Goal: Task Accomplishment & Management: Manage account settings

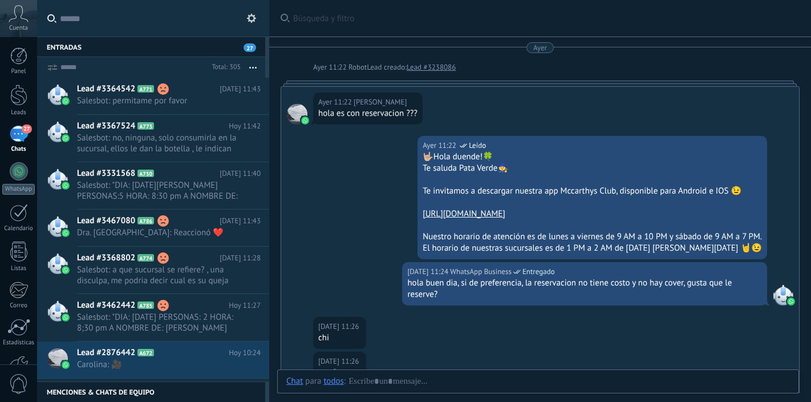
click at [17, 136] on div "27" at bounding box center [19, 134] width 18 height 17
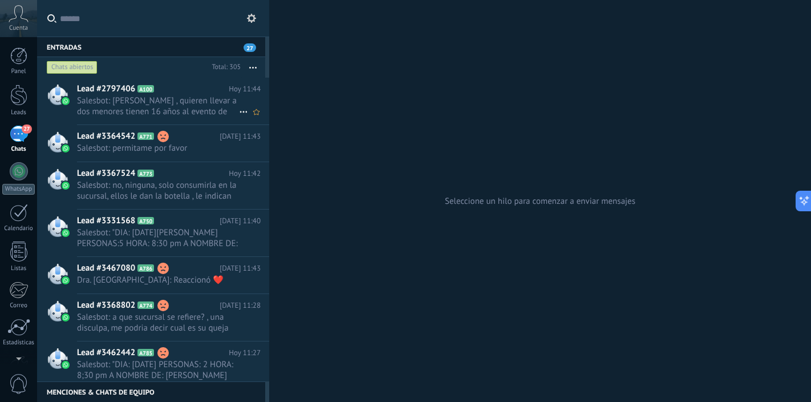
click at [197, 108] on span "Salesbot: [PERSON_NAME] , quieren llevar a dos menores tienen 16 años al evento…" at bounding box center [158, 106] width 162 height 22
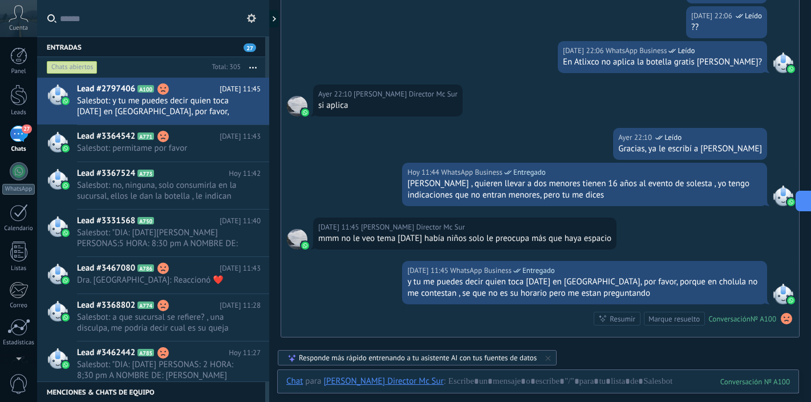
scroll to position [2380, 0]
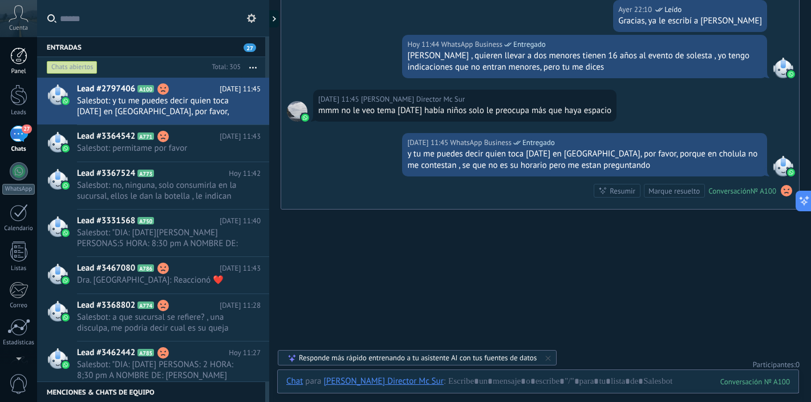
click at [18, 51] on div at bounding box center [18, 55] width 17 height 17
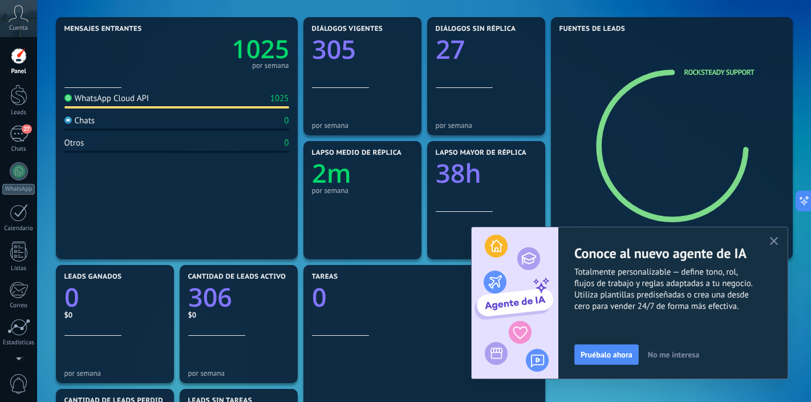
scroll to position [132, 0]
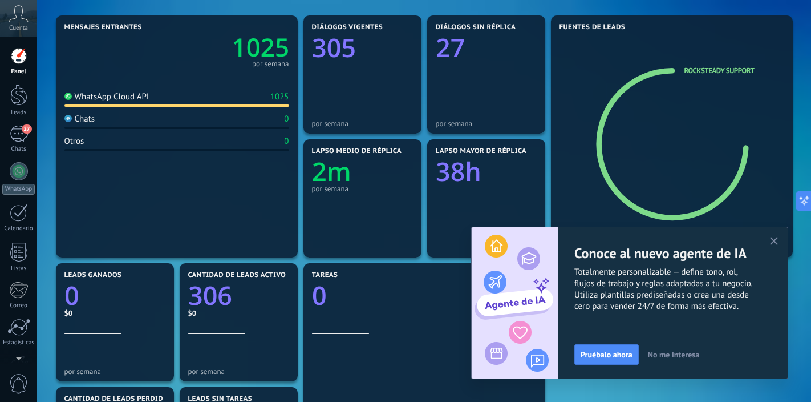
click at [772, 244] on icon "button" at bounding box center [774, 241] width 9 height 9
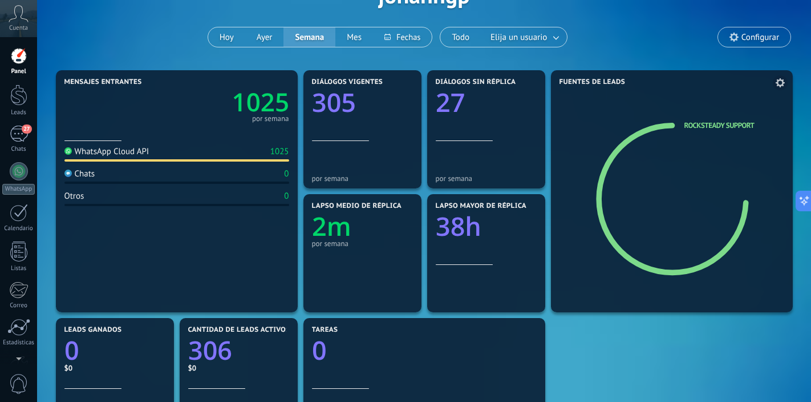
scroll to position [38, 0]
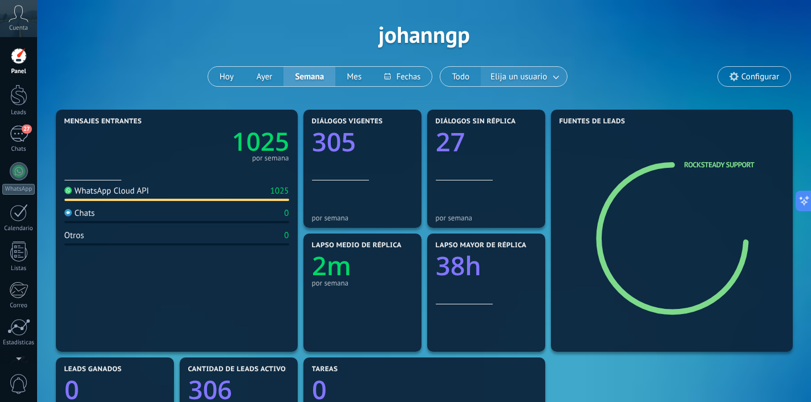
click at [531, 74] on span "Elija un usuario" at bounding box center [518, 76] width 61 height 15
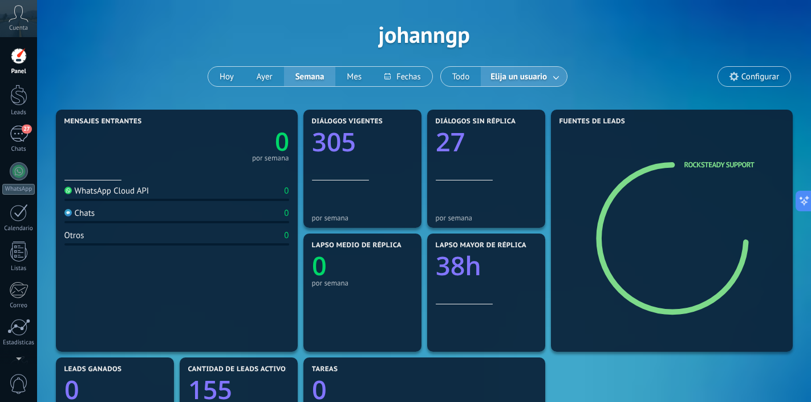
click at [561, 76] on link at bounding box center [557, 76] width 21 height 19
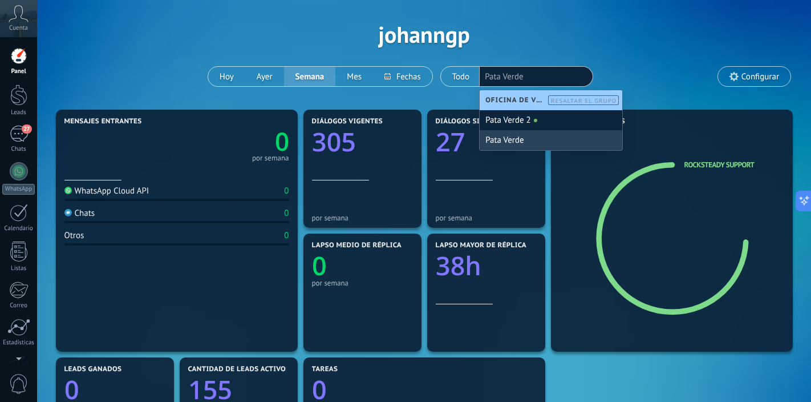
click at [515, 140] on div "Pata Verde" at bounding box center [551, 140] width 143 height 20
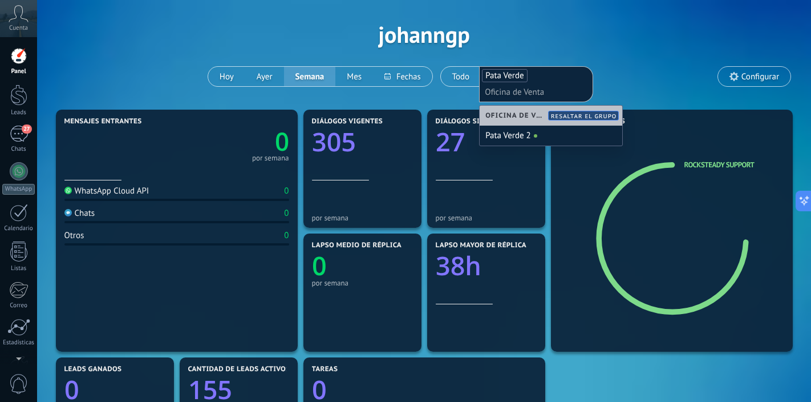
click at [634, 76] on div "Aplicar Eventos johanngp [DATE] [DATE] Semana Mes Todo Elija un usuario Pata Ve…" at bounding box center [424, 34] width 740 height 145
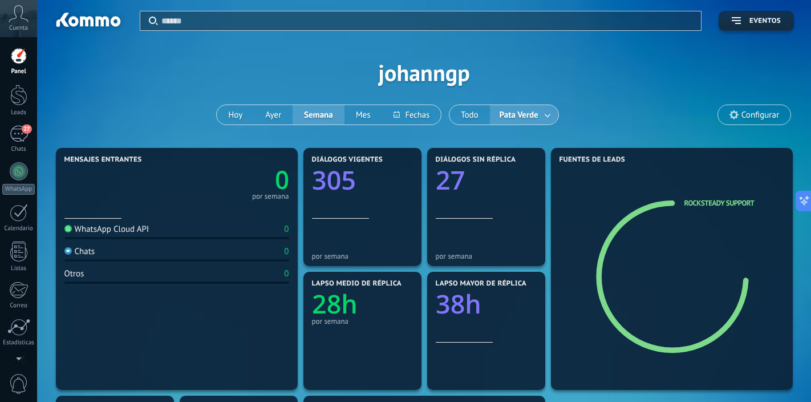
click at [18, 60] on div at bounding box center [18, 55] width 17 height 17
click at [533, 118] on span "Pata Verde" at bounding box center [519, 114] width 43 height 15
click at [550, 115] on link at bounding box center [548, 115] width 21 height 19
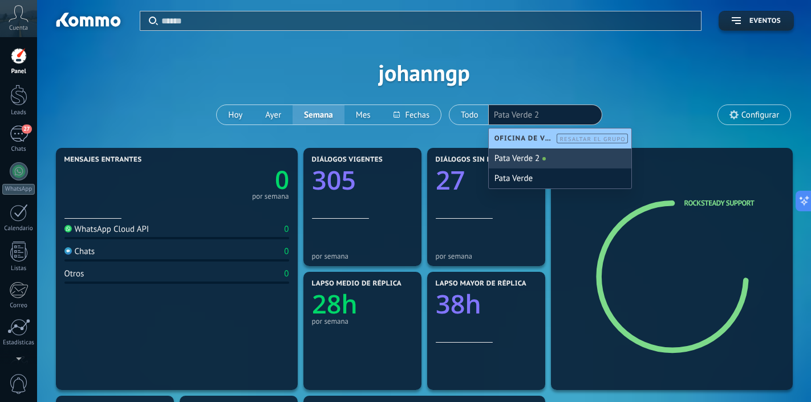
click at [517, 160] on div "Pata Verde 2" at bounding box center [560, 158] width 143 height 20
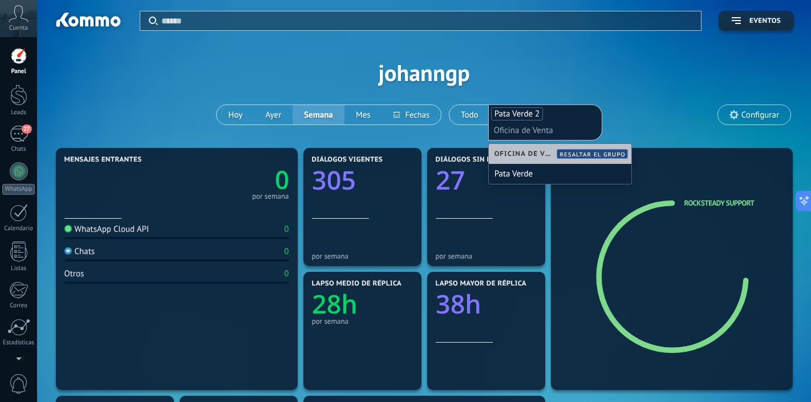
click at [639, 74] on div "Aplicar Eventos johanngp [DATE] [DATE] Semana Mes Todo Pata Verde Pata Verde 2 …" at bounding box center [424, 72] width 740 height 145
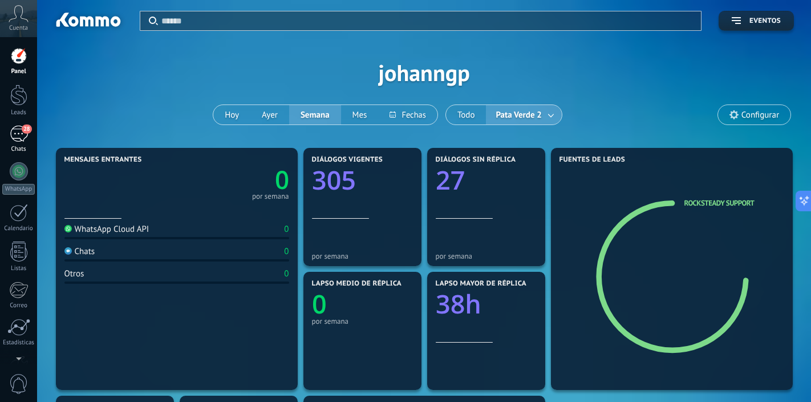
click at [20, 139] on div "28" at bounding box center [19, 134] width 18 height 17
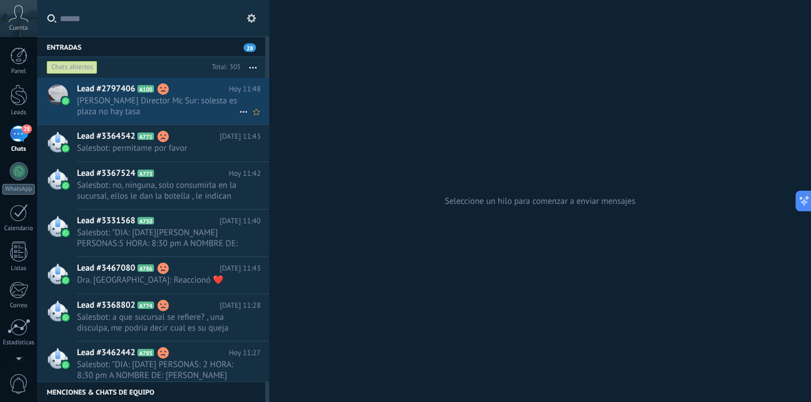
click at [201, 119] on div "Lead #2797406 A100 [DATE] 11:48 [PERSON_NAME] Director Mc Sur: solesta es plaza…" at bounding box center [173, 101] width 192 height 47
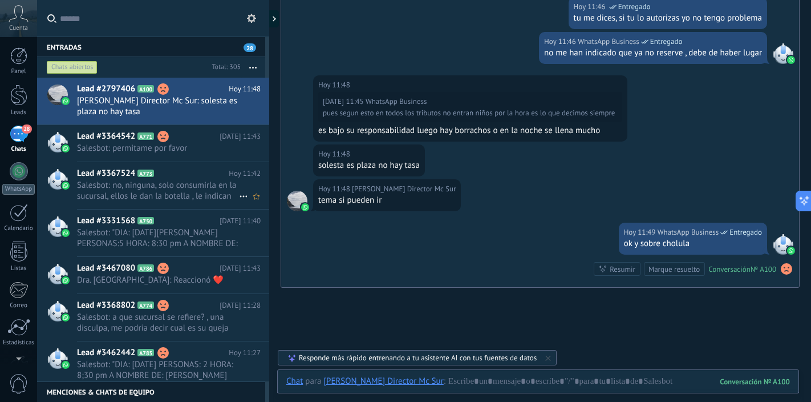
scroll to position [1838, 0]
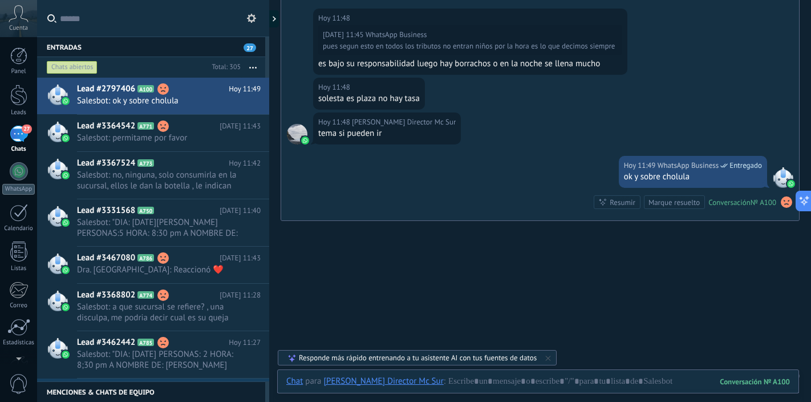
click at [254, 19] on use at bounding box center [251, 18] width 9 height 9
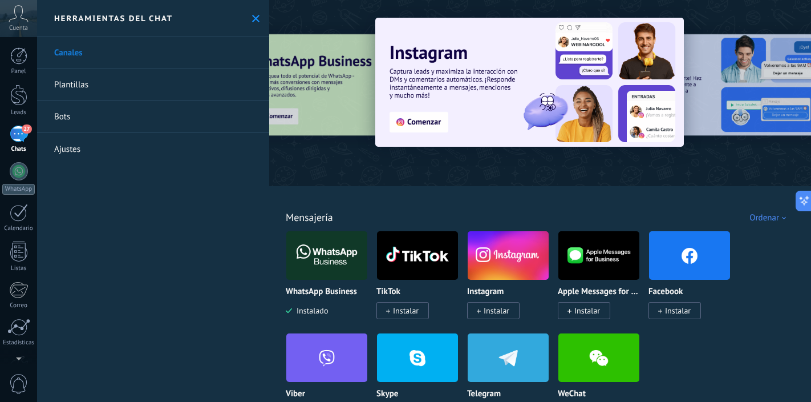
click at [78, 119] on link "Bots" at bounding box center [153, 117] width 232 height 32
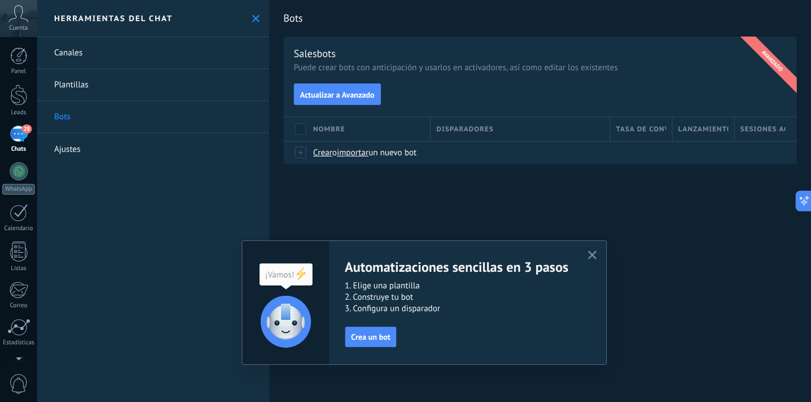
click at [19, 138] on div "28" at bounding box center [19, 134] width 18 height 17
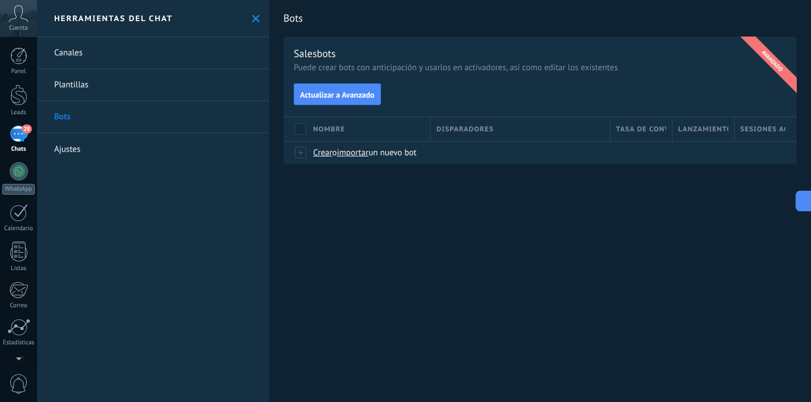
click at [18, 131] on div "28" at bounding box center [19, 134] width 18 height 17
click at [252, 19] on icon at bounding box center [255, 18] width 7 height 7
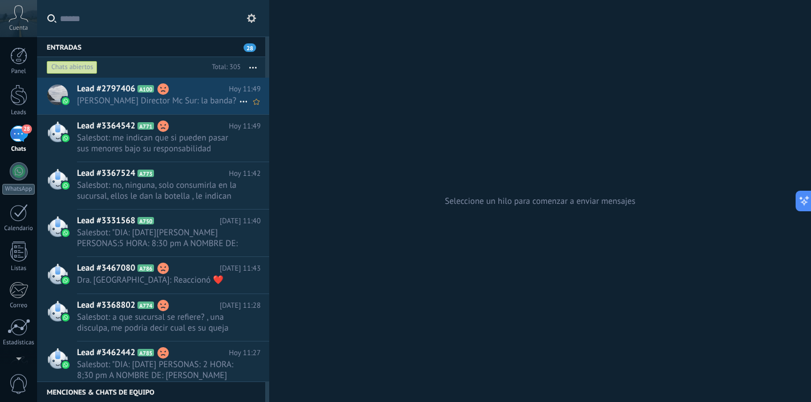
click at [201, 103] on span "[PERSON_NAME] Director Mc Sur: la banda?" at bounding box center [158, 100] width 162 height 11
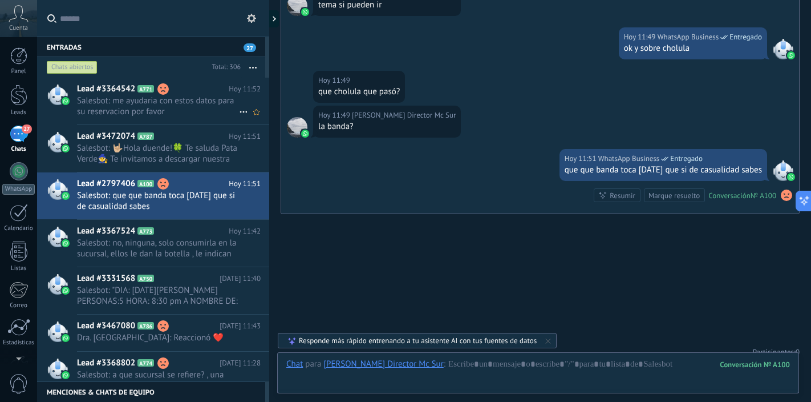
click at [190, 105] on span "Salesbot: me ayudaria con estos datos para su reservacion por favor" at bounding box center [158, 106] width 162 height 22
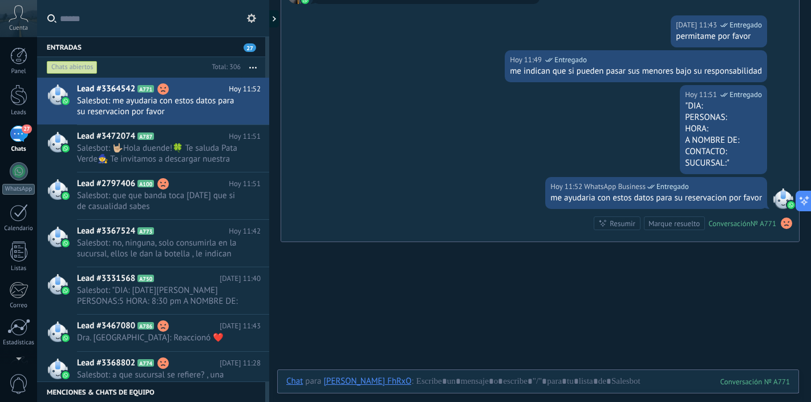
scroll to position [672, 0]
